Goal: Find specific page/section: Find specific page/section

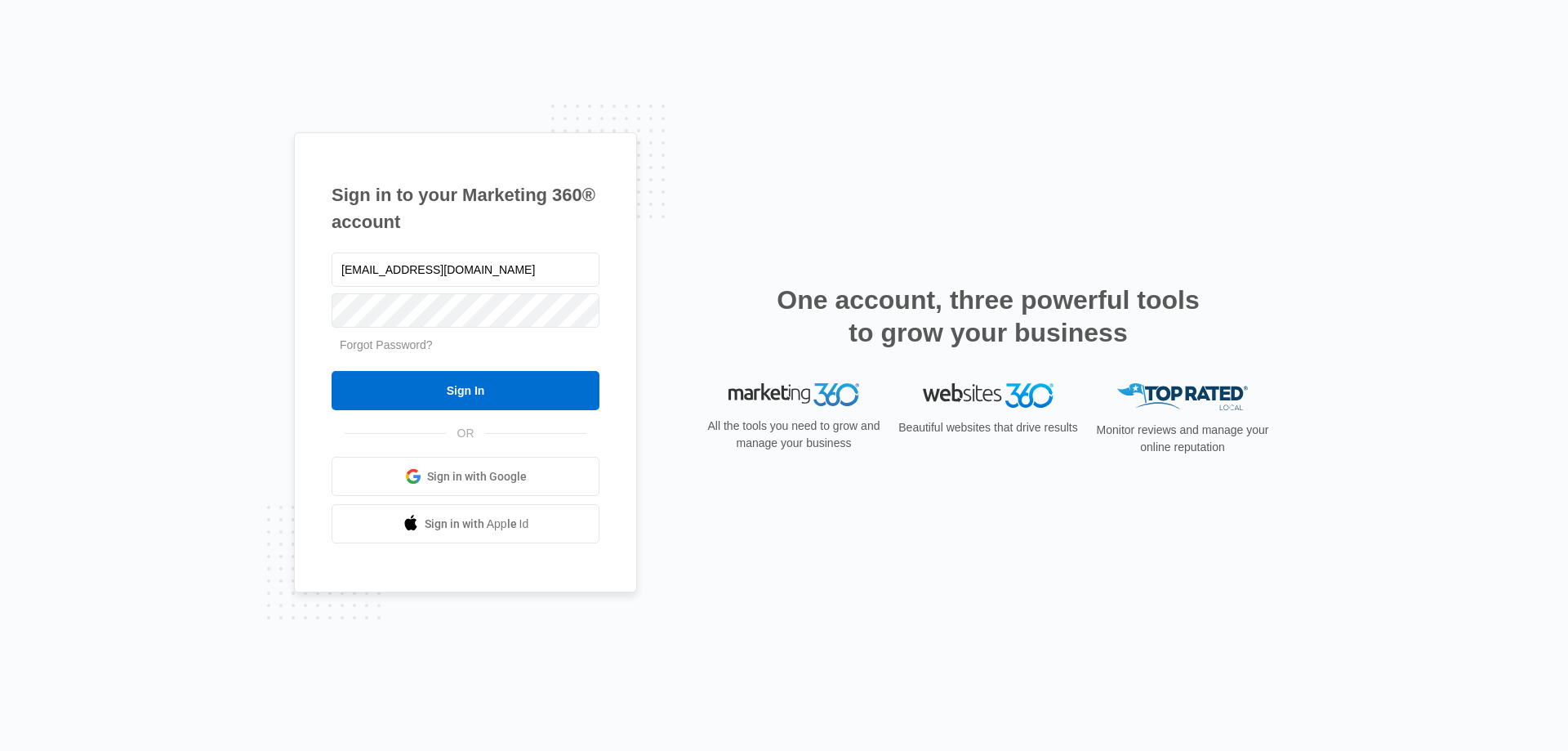
type input "[EMAIL_ADDRESS][DOMAIN_NAME]"
click at [332, 371] on input "Sign In" at bounding box center [466, 390] width 268 height 39
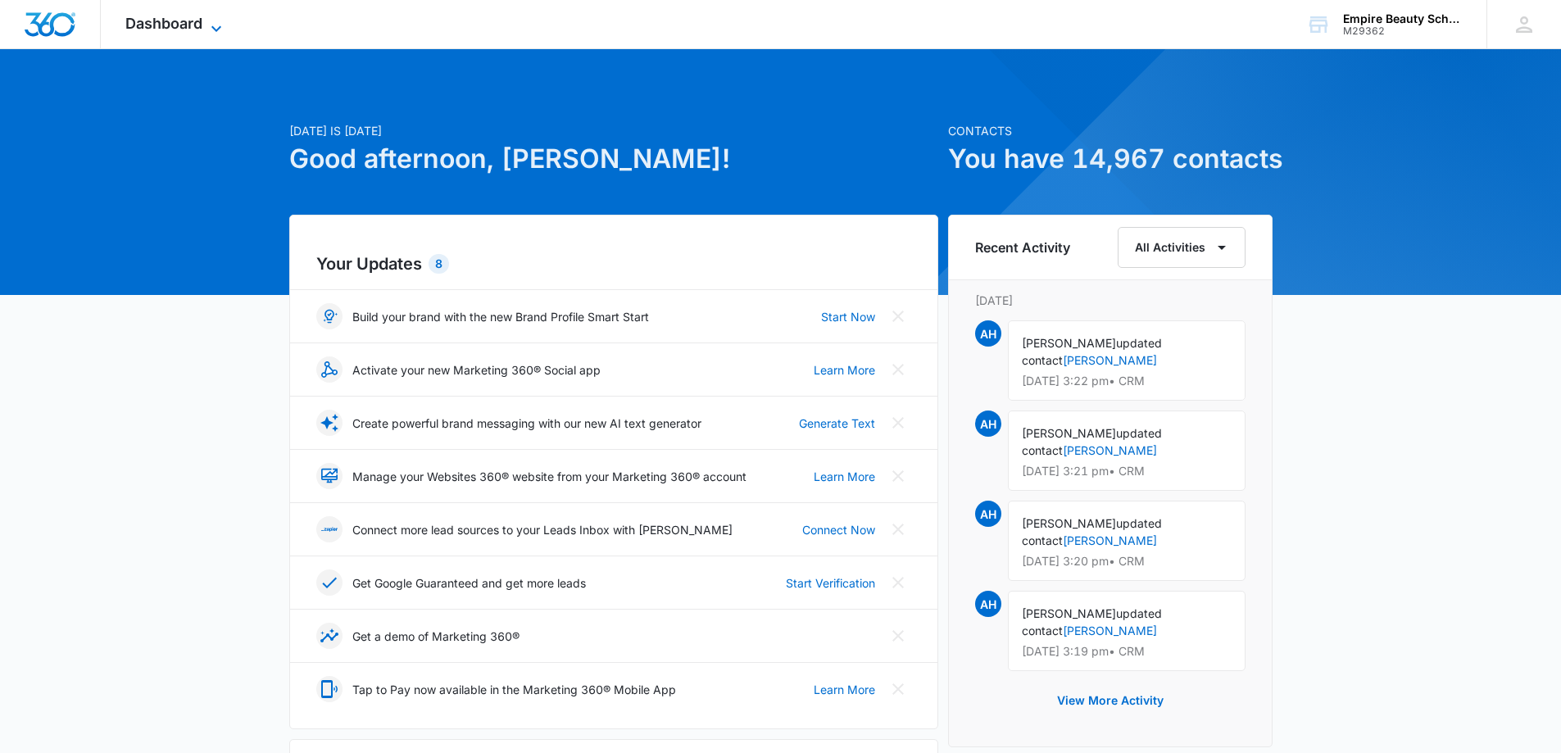
click at [214, 26] on icon at bounding box center [216, 29] width 20 height 20
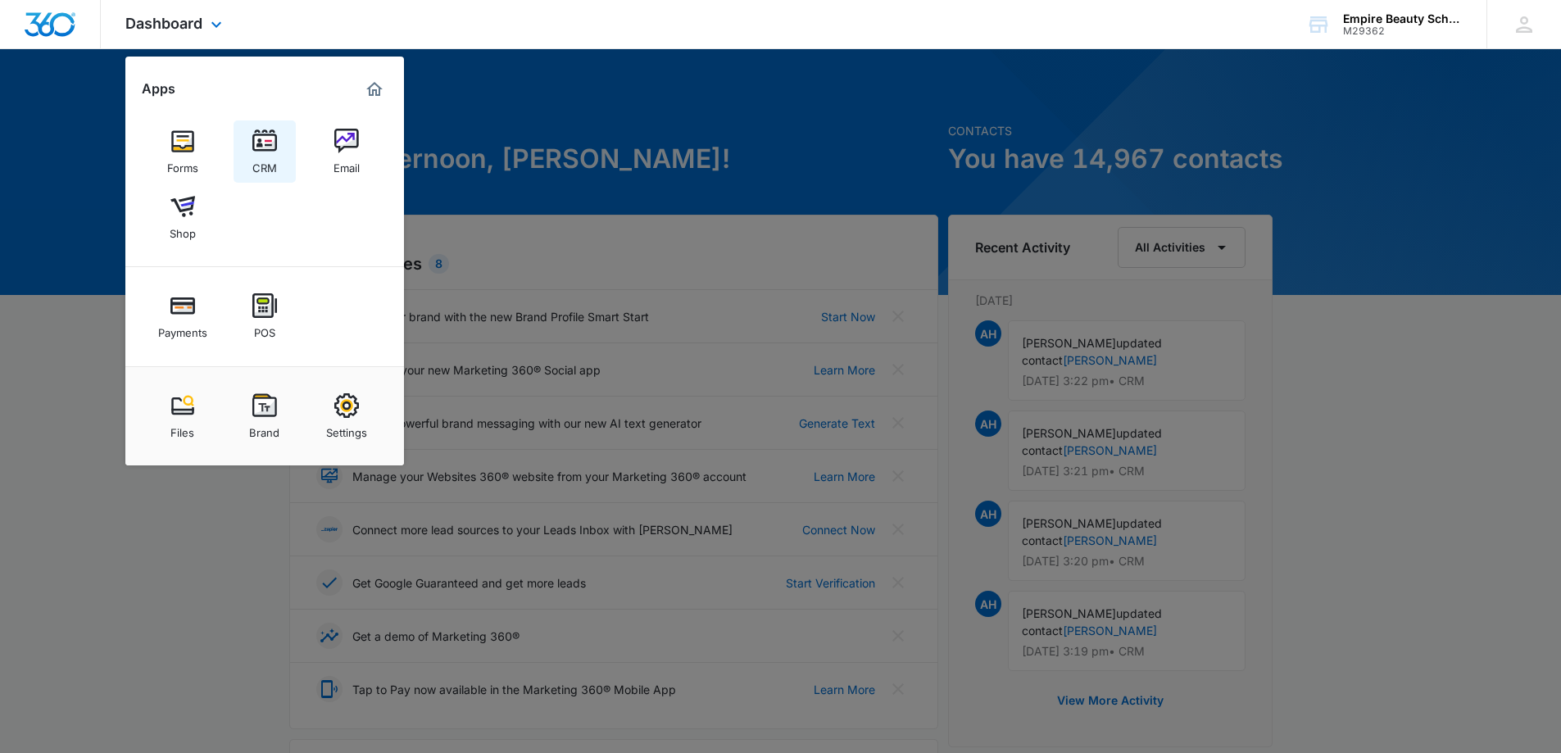
click at [253, 147] on img at bounding box center [264, 141] width 25 height 25
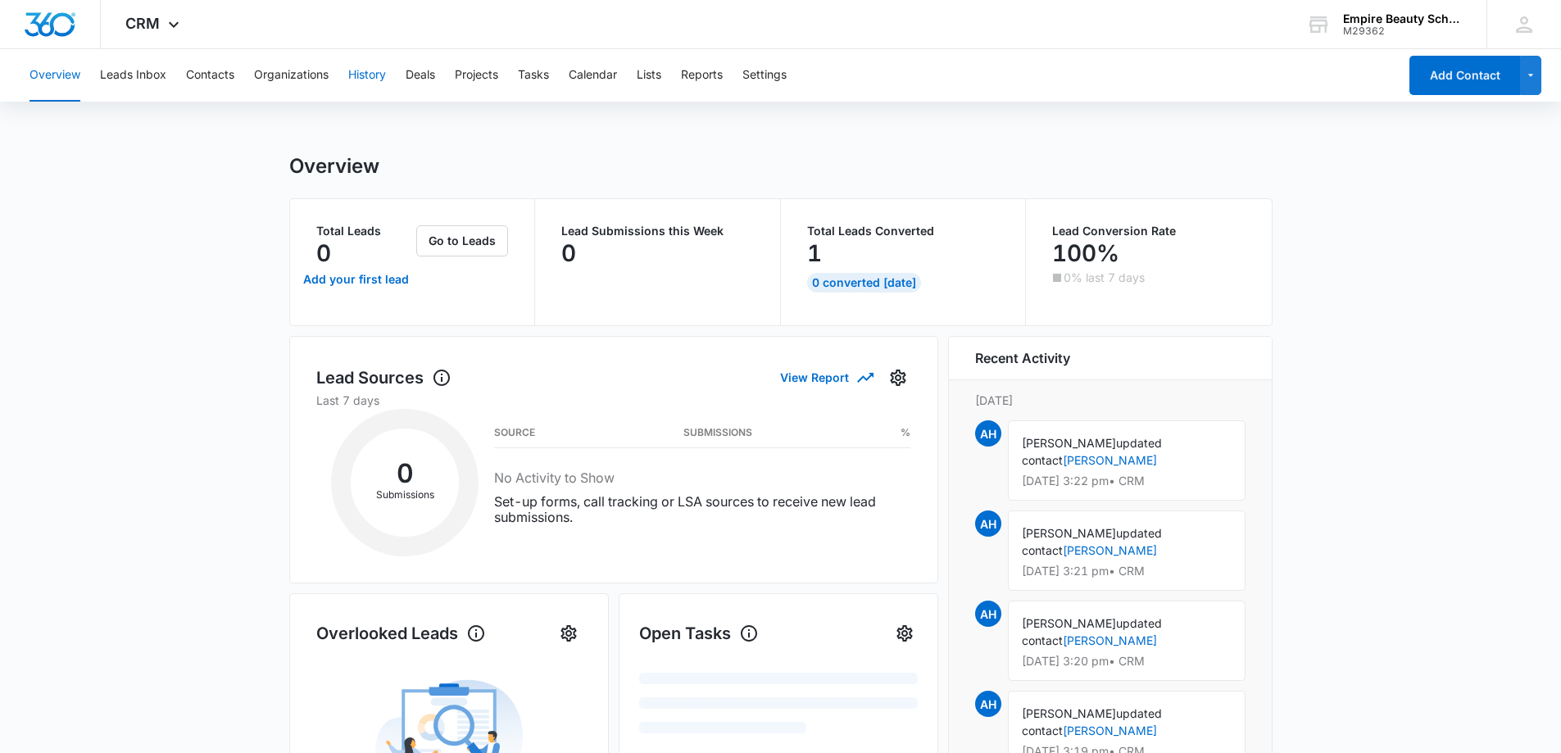
click at [381, 72] on button "History" at bounding box center [367, 75] width 38 height 52
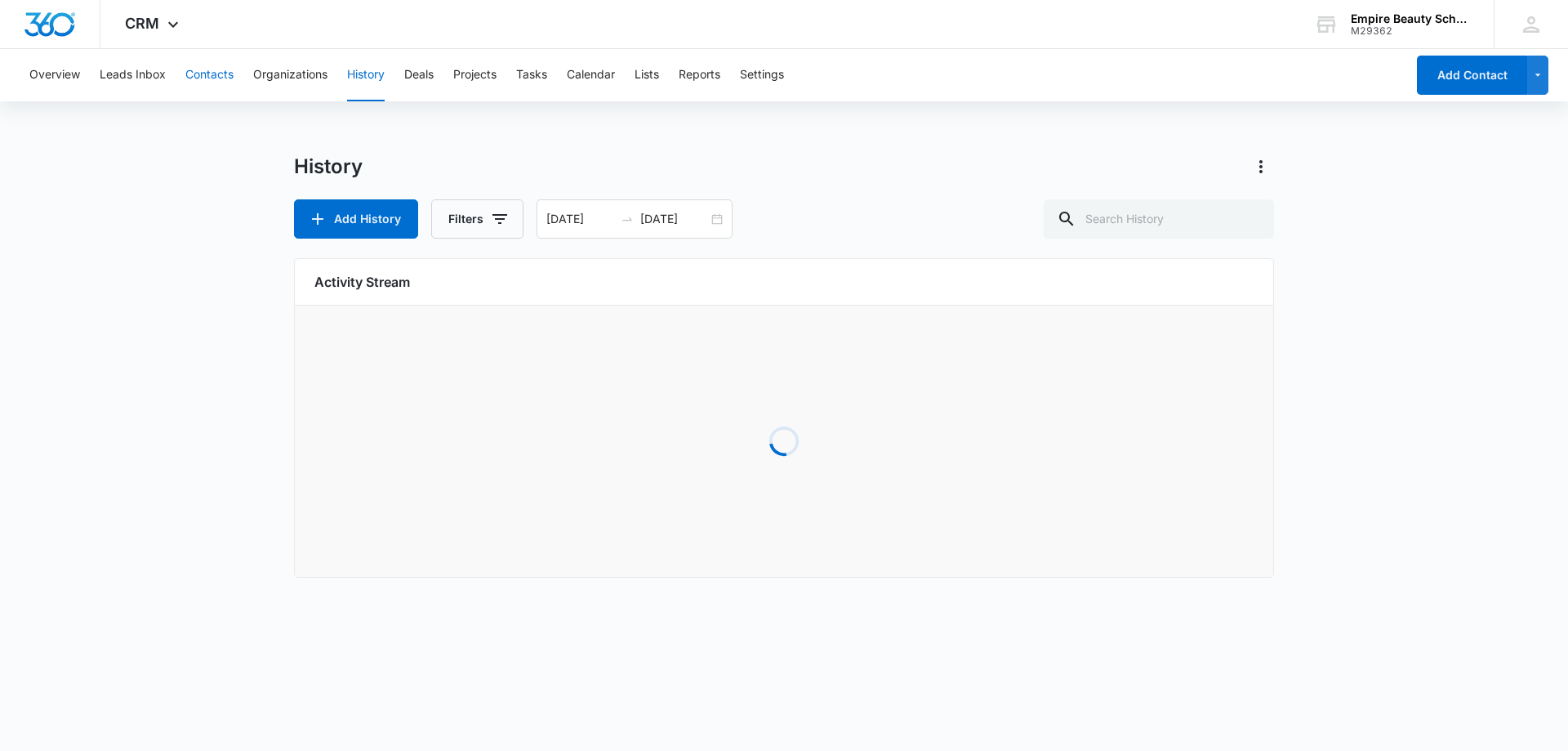
click at [223, 69] on button "Contacts" at bounding box center [209, 75] width 48 height 52
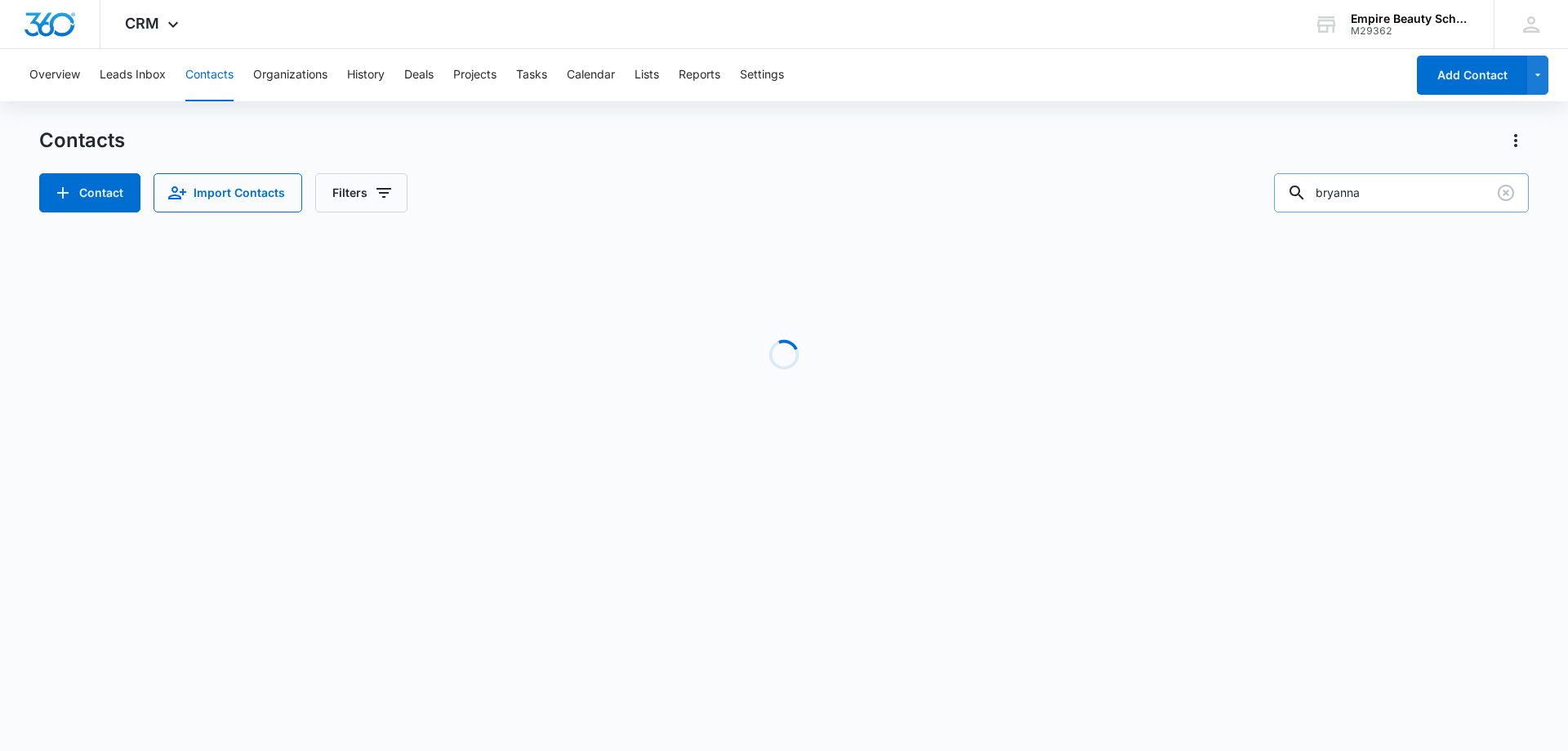
click at [1390, 197] on input "bryanna" at bounding box center [1402, 192] width 255 height 39
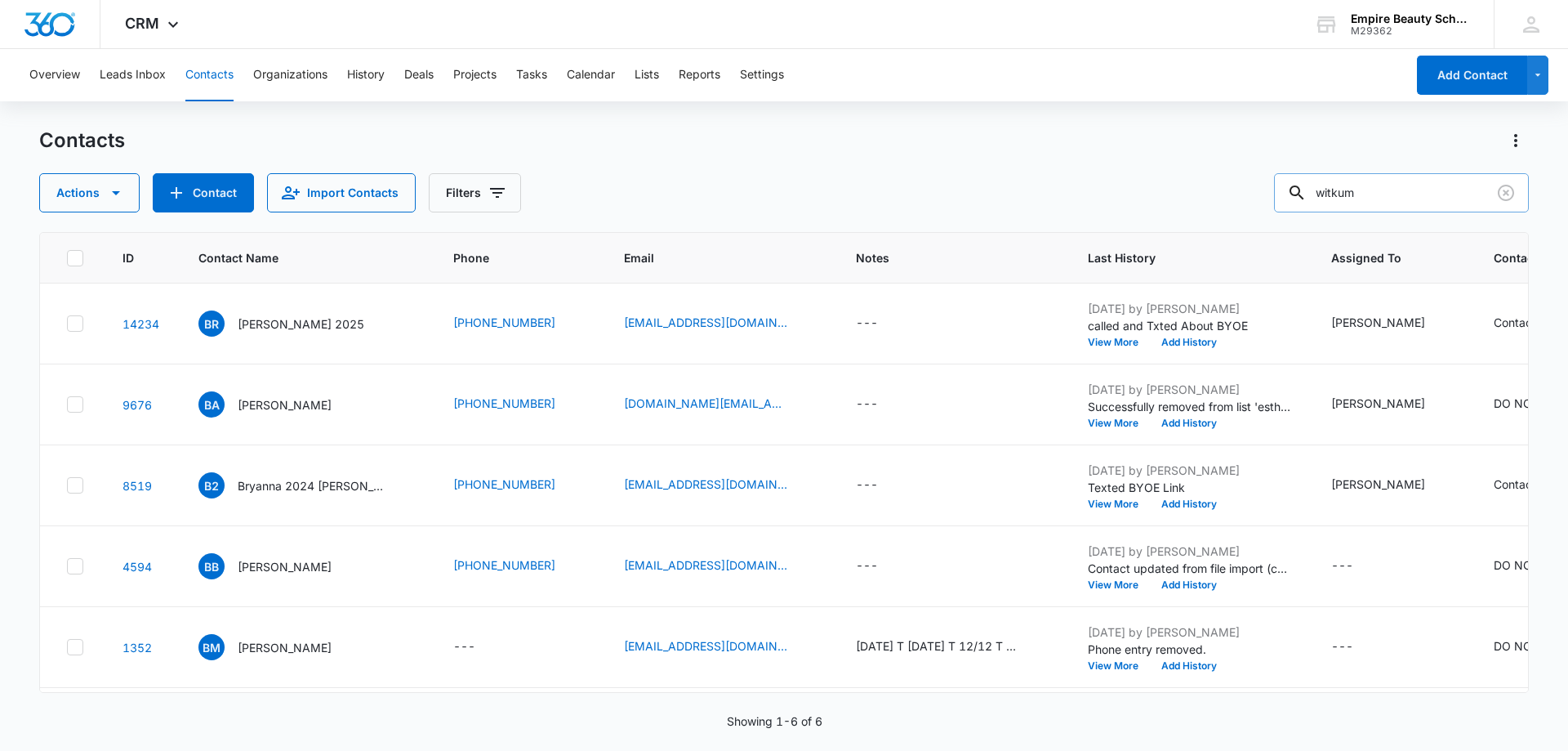
type input "witkum"
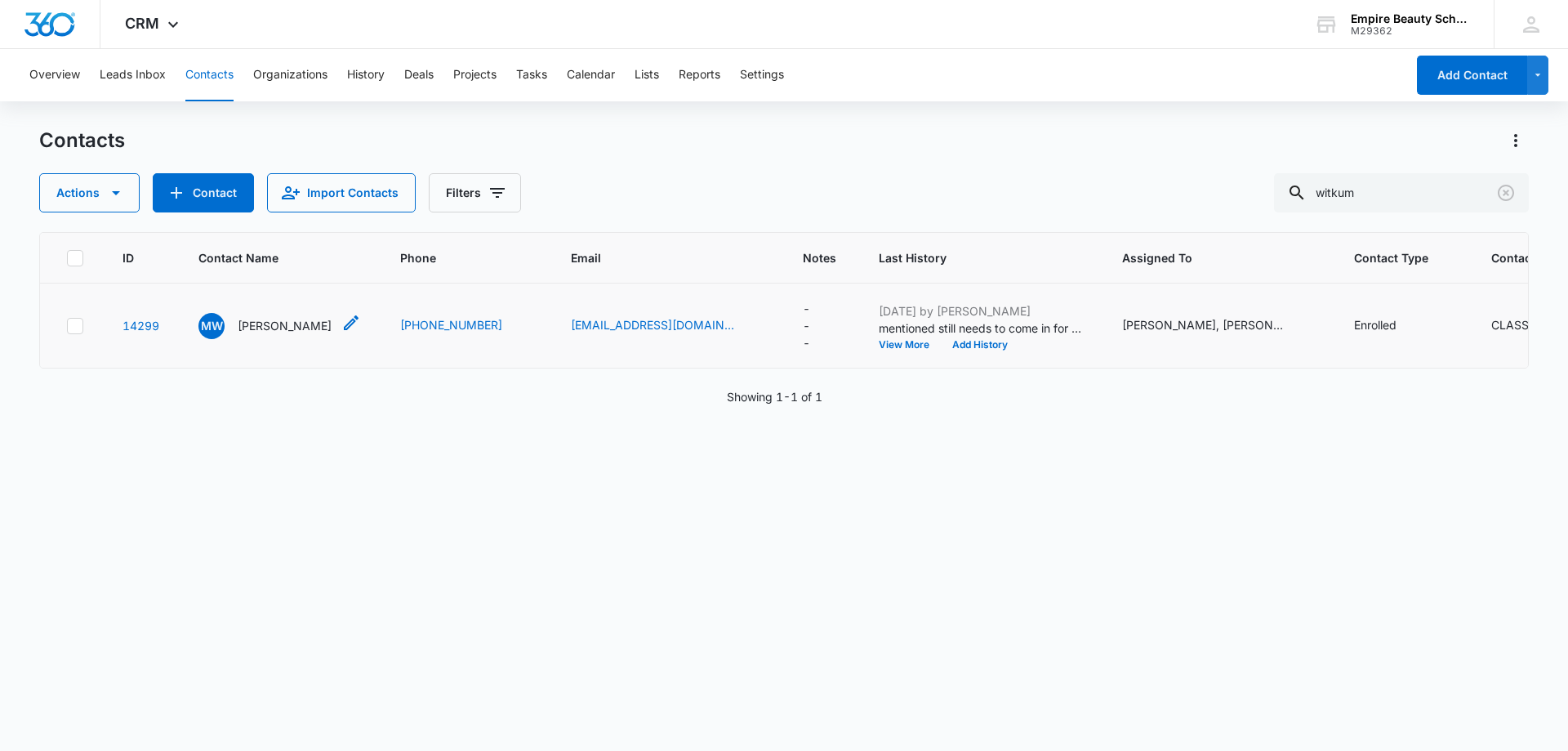
click at [296, 334] on p "[PERSON_NAME]" at bounding box center [284, 325] width 94 height 17
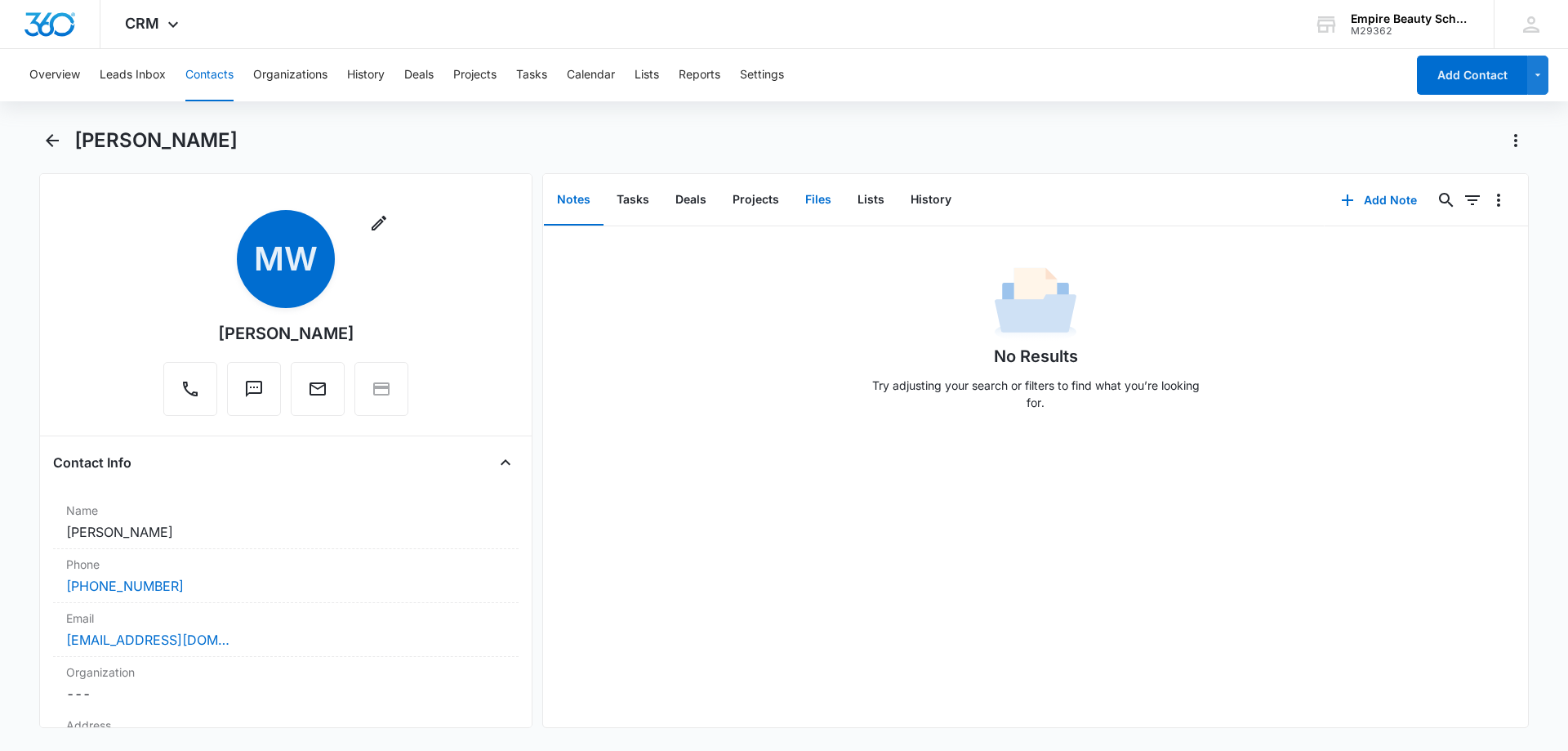
click at [815, 206] on button "Files" at bounding box center [818, 199] width 52 height 51
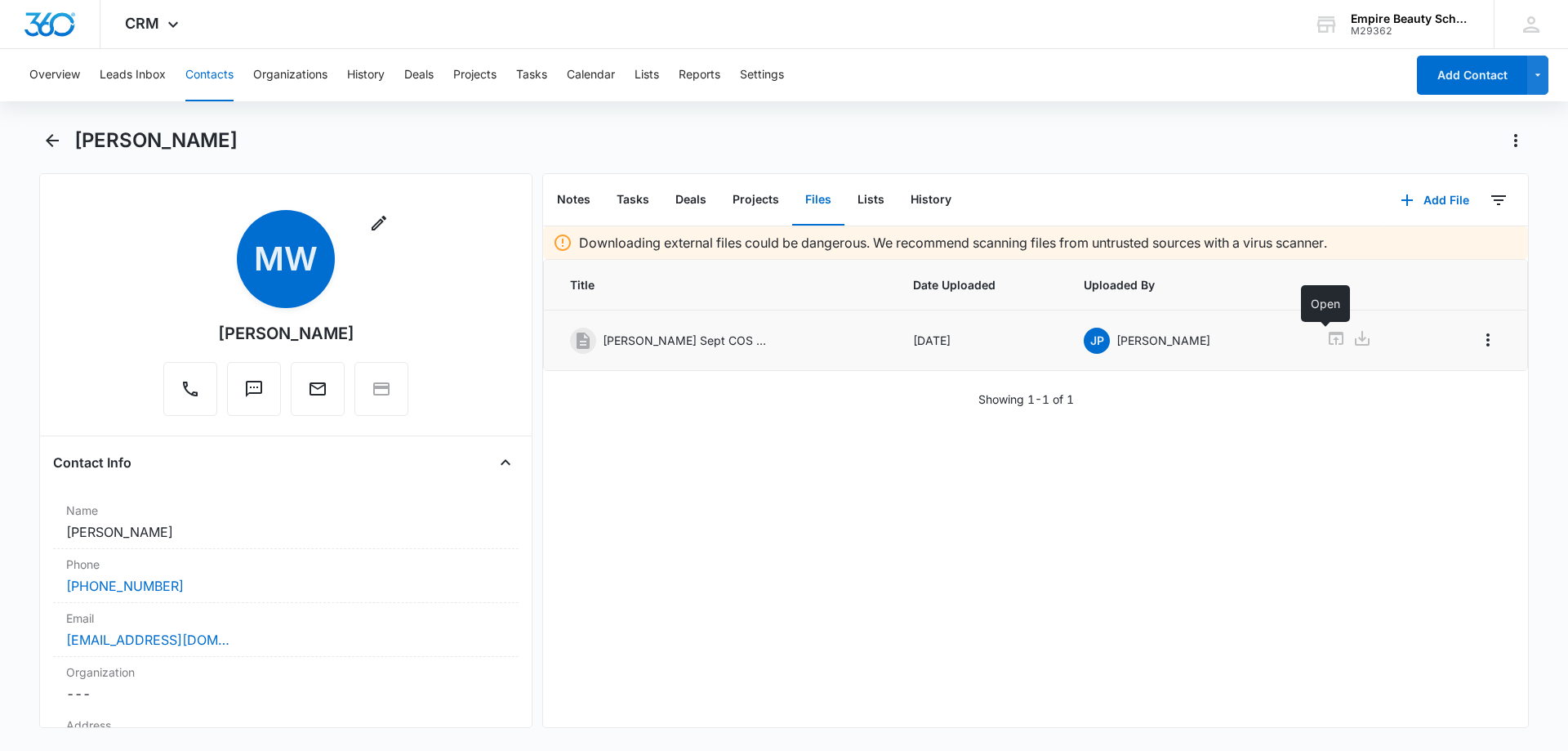
click at [1327, 340] on icon at bounding box center [1337, 338] width 20 height 20
